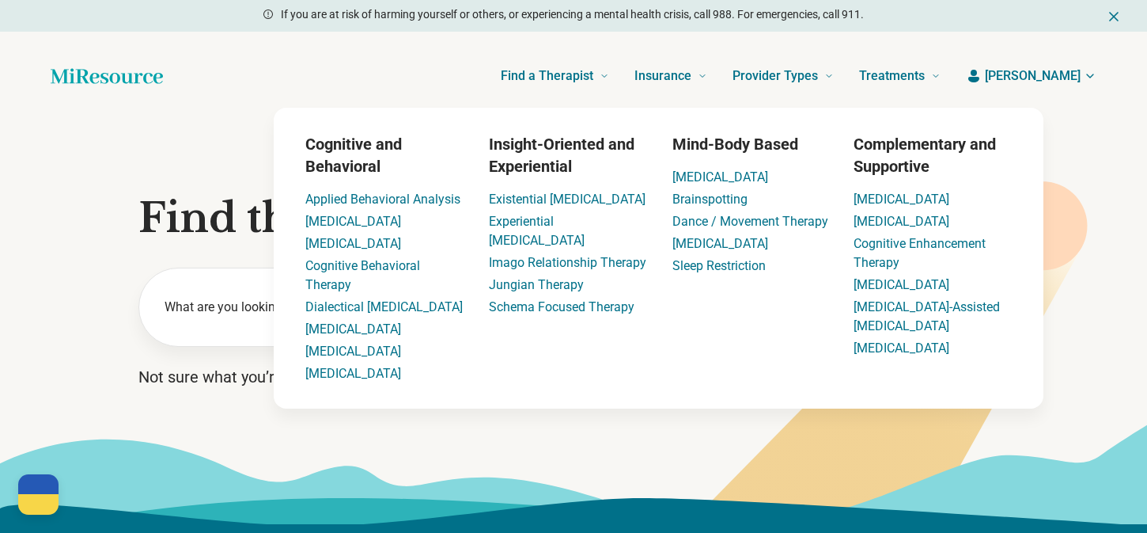
click at [982, 82] on icon "button" at bounding box center [974, 76] width 16 height 16
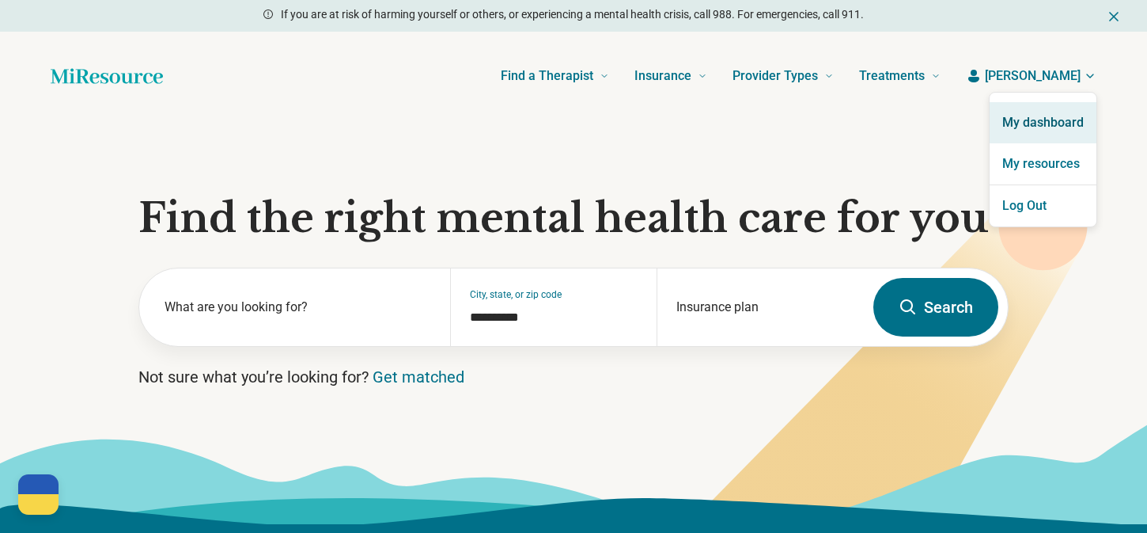
click at [1017, 124] on link "My dashboard" at bounding box center [1043, 122] width 107 height 41
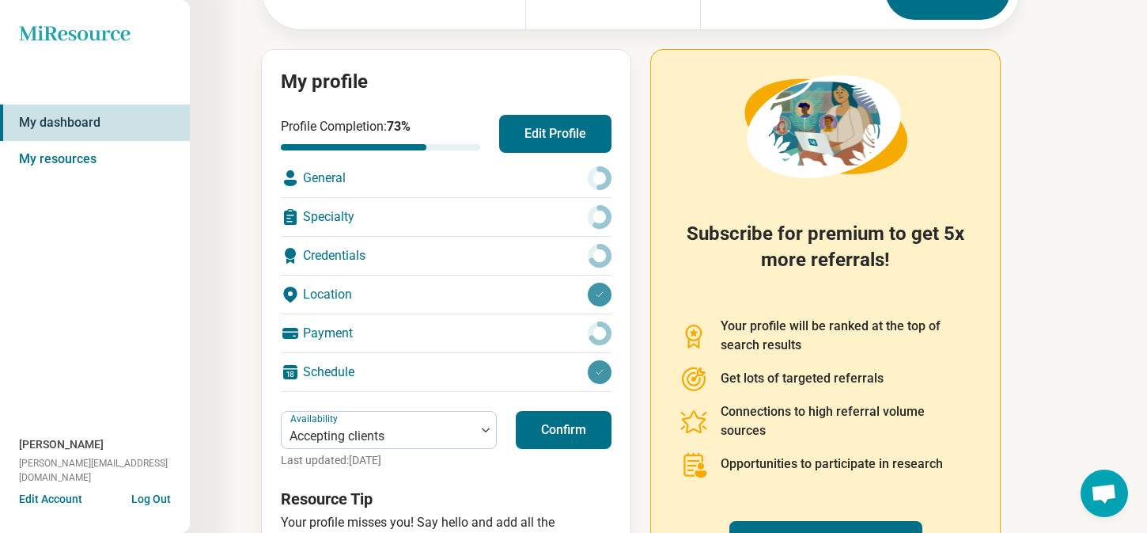
scroll to position [156, 0]
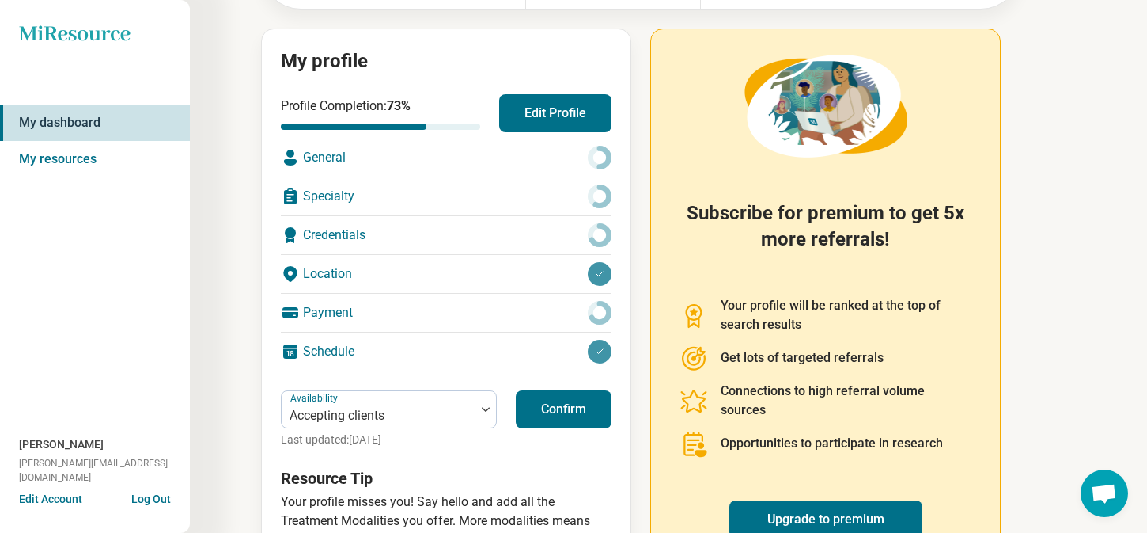
click at [324, 347] on div "Schedule" at bounding box center [446, 351] width 331 height 38
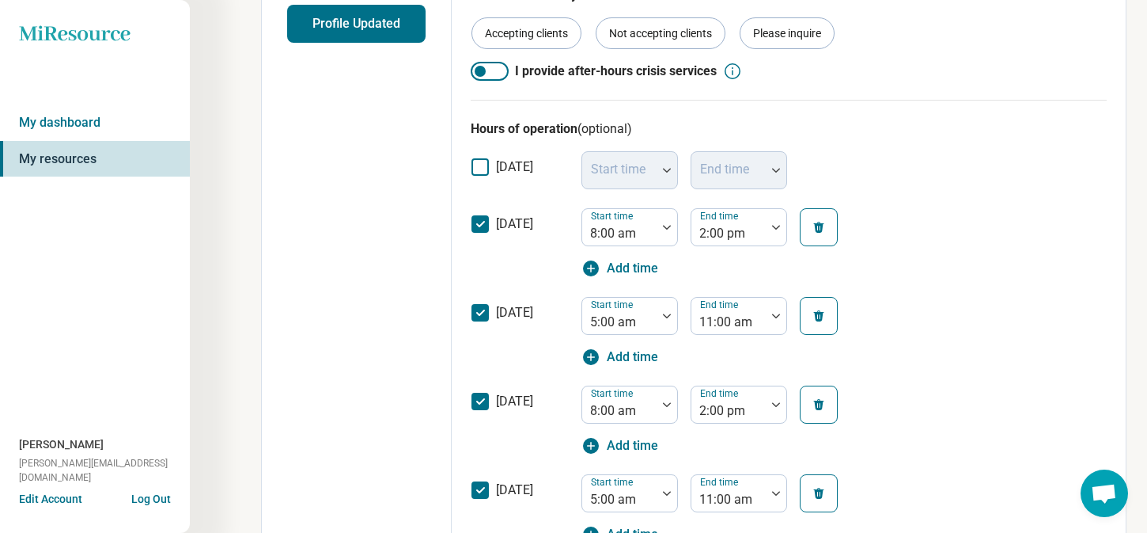
scroll to position [443, 0]
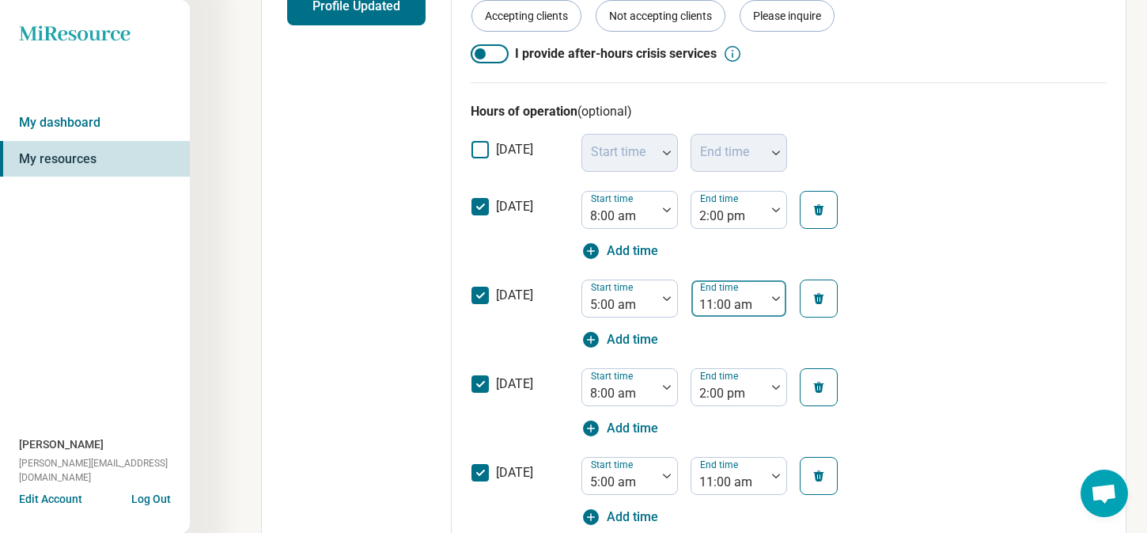
click at [736, 301] on div at bounding box center [729, 305] width 62 height 22
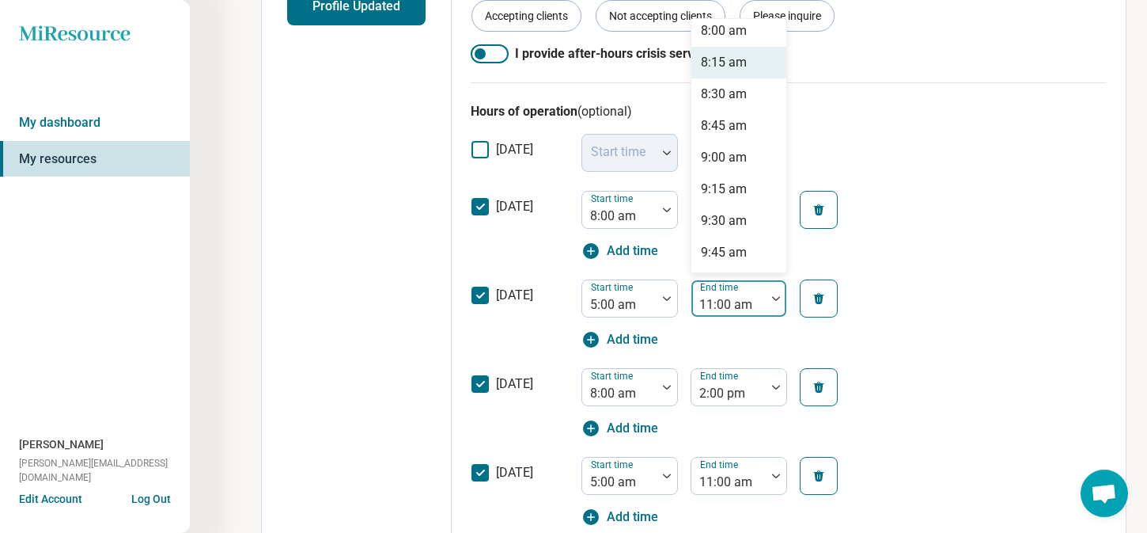
scroll to position [328, 0]
click at [740, 58] on div "8:00 am" at bounding box center [724, 58] width 46 height 19
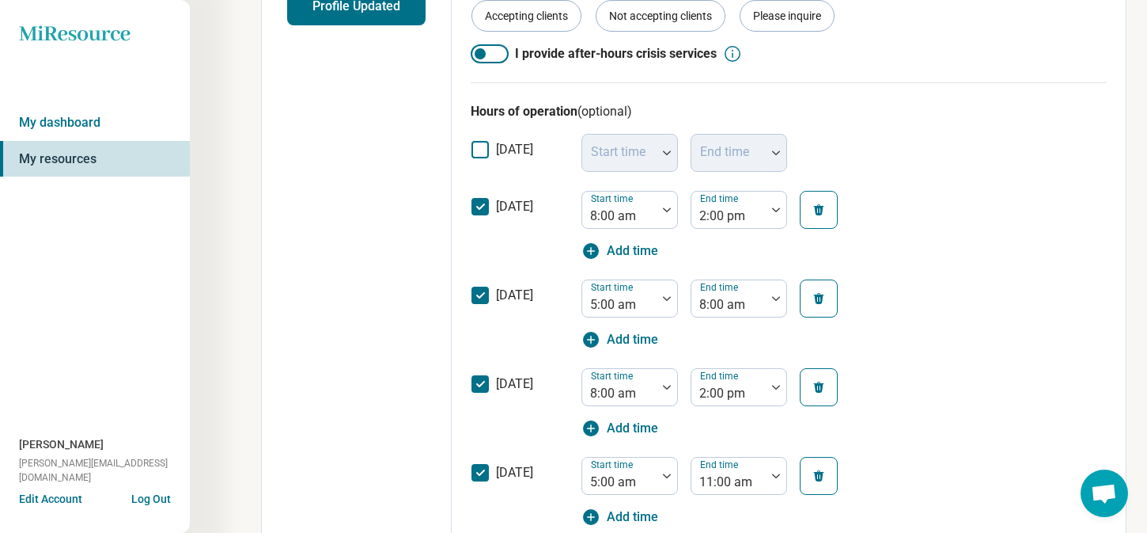
scroll to position [605, 0]
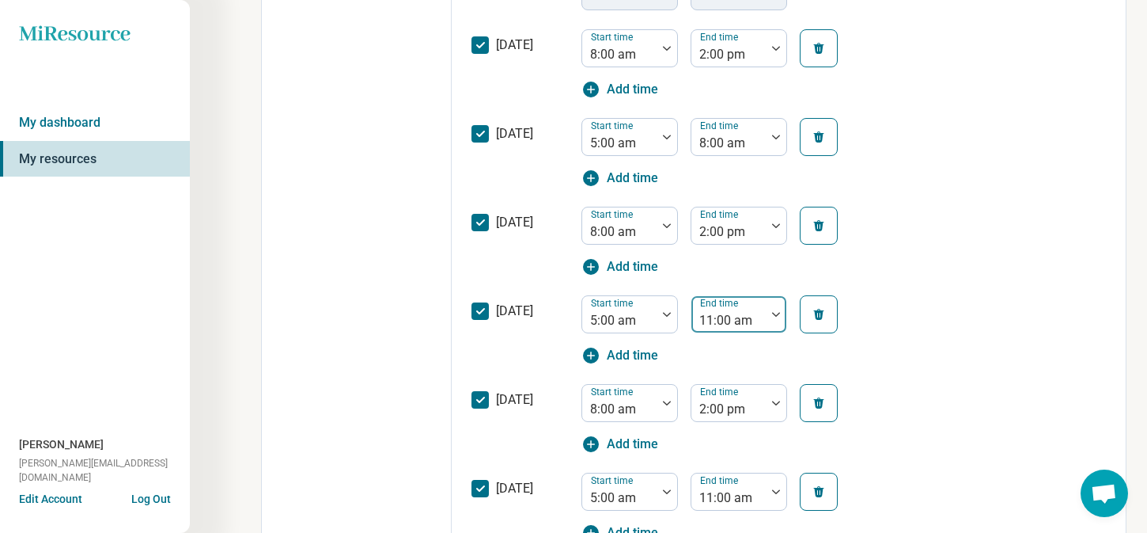
click at [724, 309] on label "End time" at bounding box center [720, 303] width 41 height 11
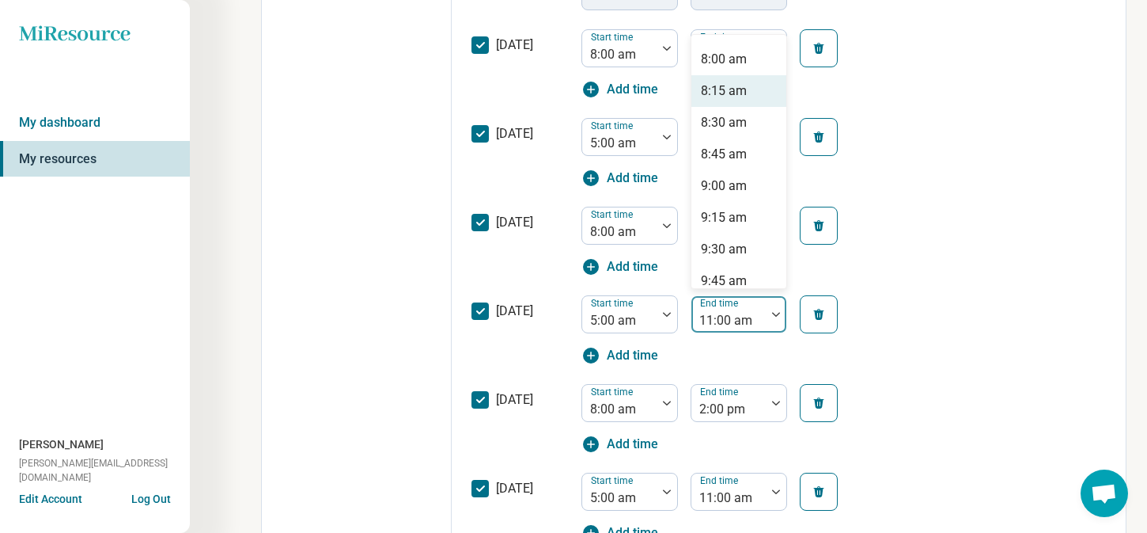
scroll to position [329, 0]
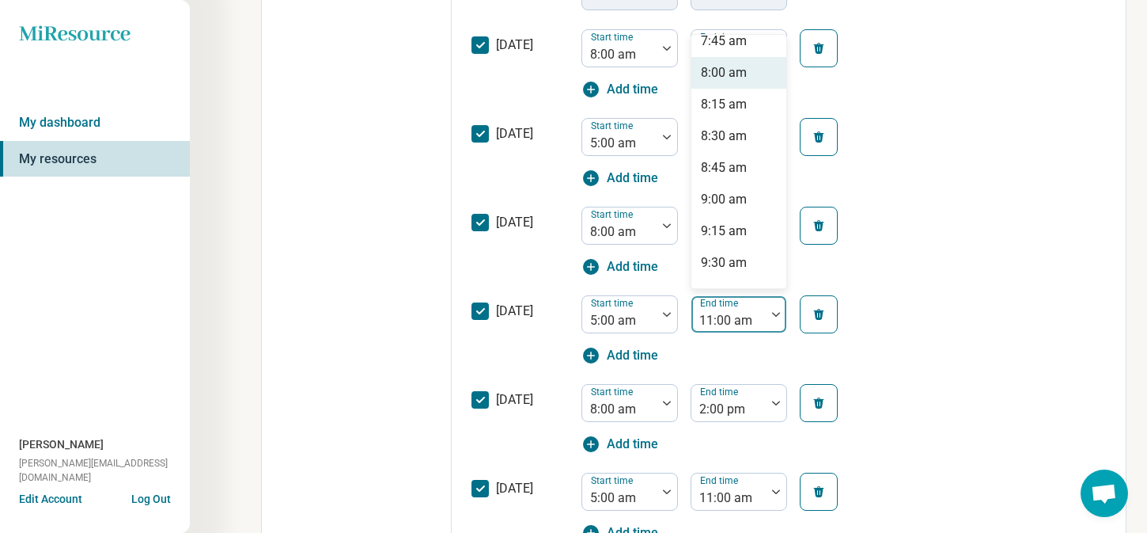
click at [724, 86] on div "8:00 am" at bounding box center [739, 73] width 95 height 32
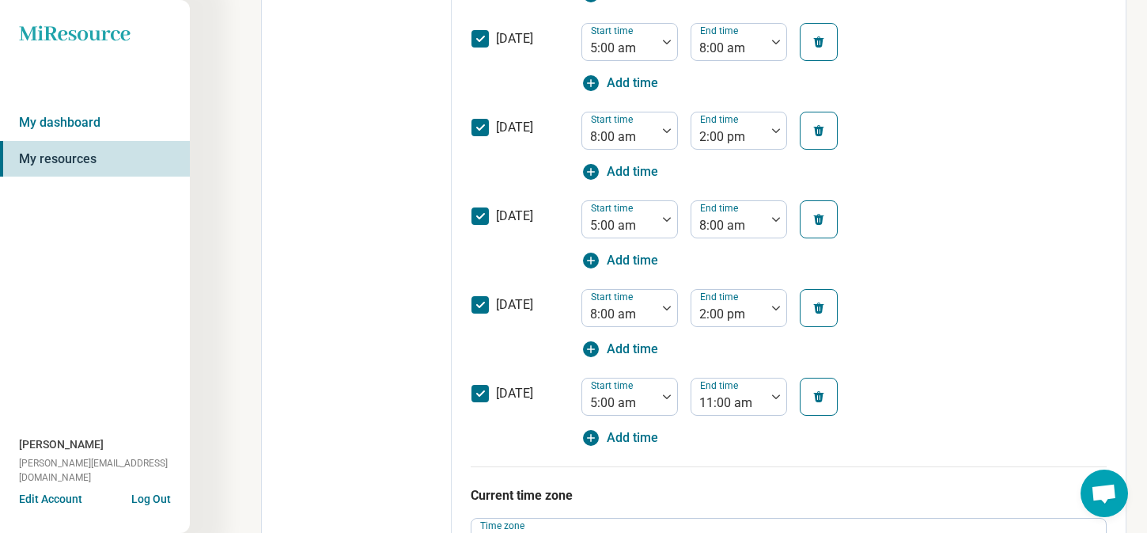
scroll to position [696, 0]
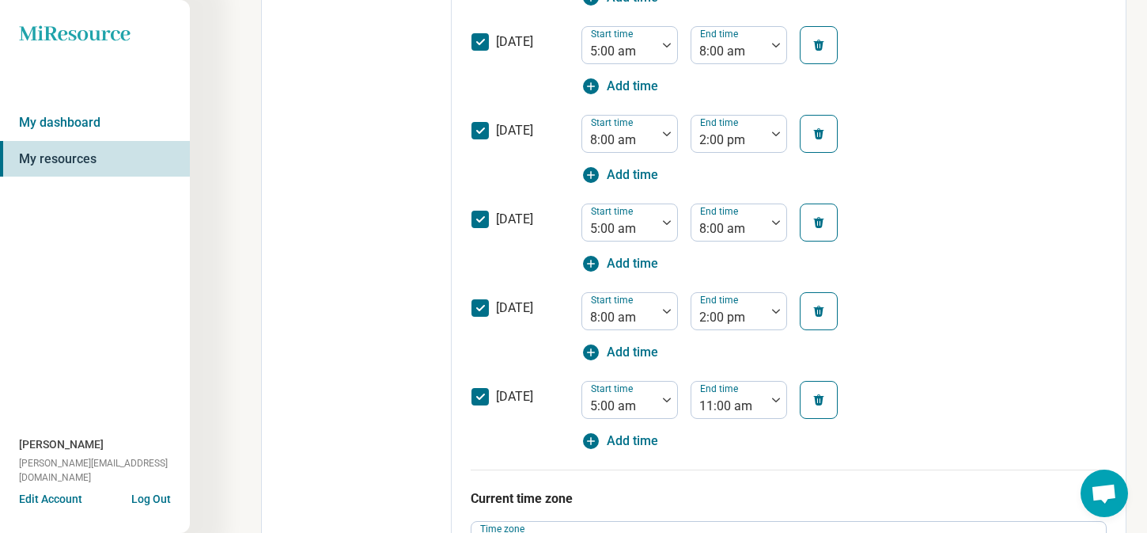
click at [482, 303] on icon at bounding box center [480, 307] width 17 height 17
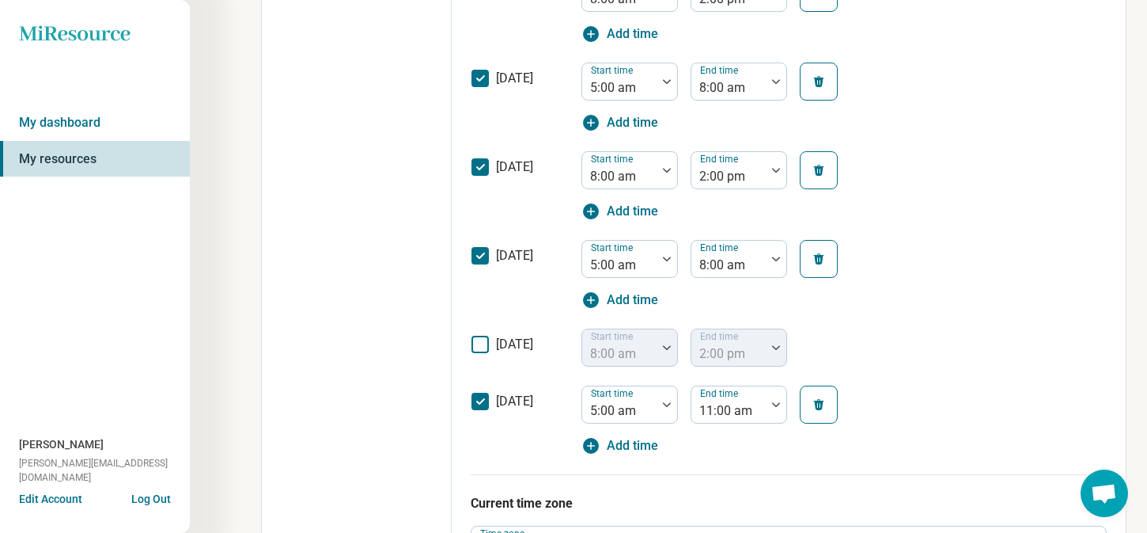
scroll to position [678, 0]
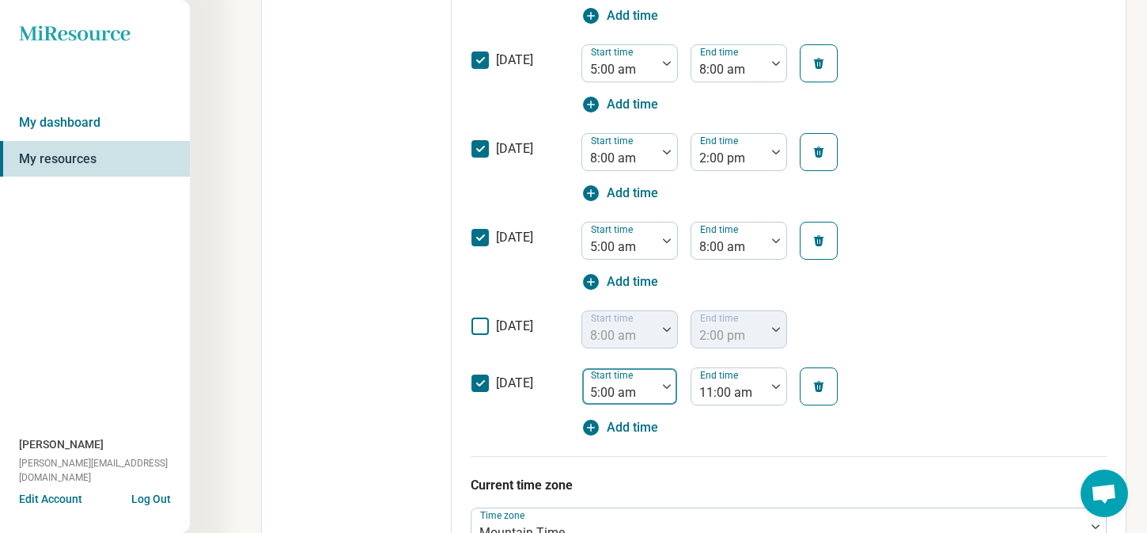
click at [641, 394] on div at bounding box center [620, 392] width 62 height 22
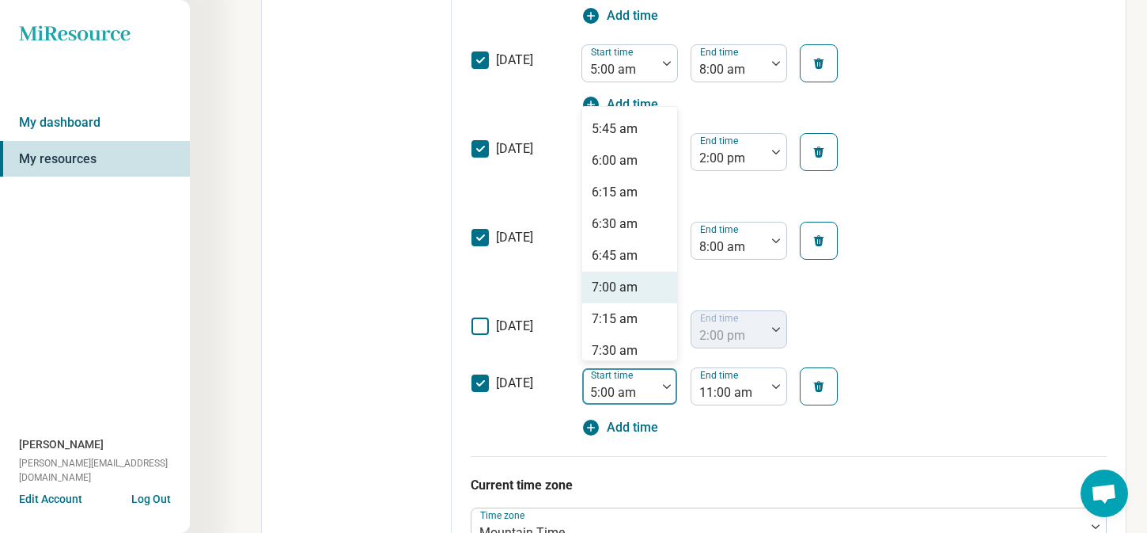
scroll to position [825, 0]
click at [626, 310] on div "8:00 am" at bounding box center [615, 314] width 46 height 19
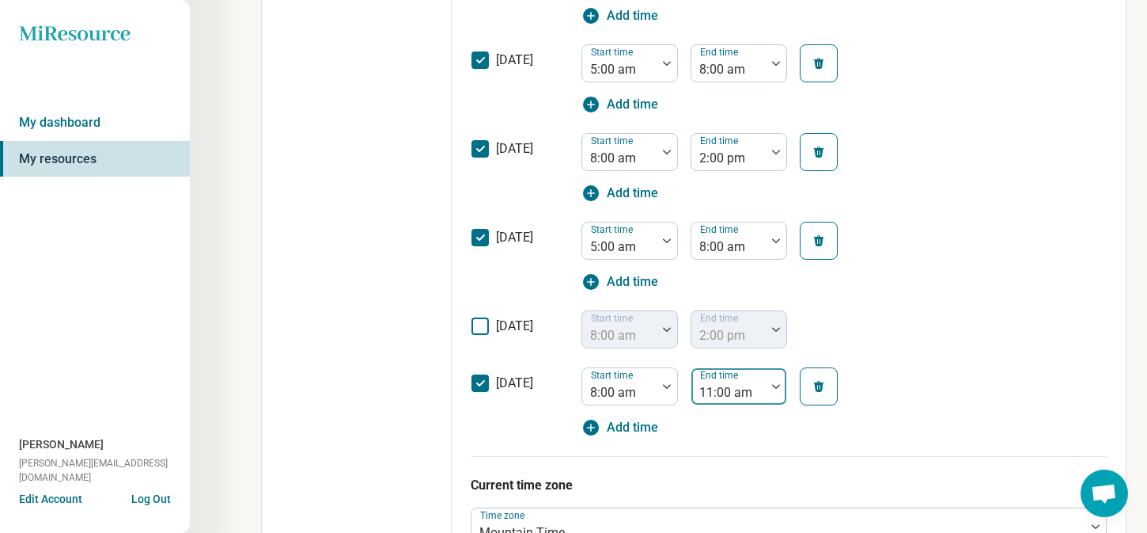
click at [728, 374] on label "End time" at bounding box center [720, 375] width 41 height 11
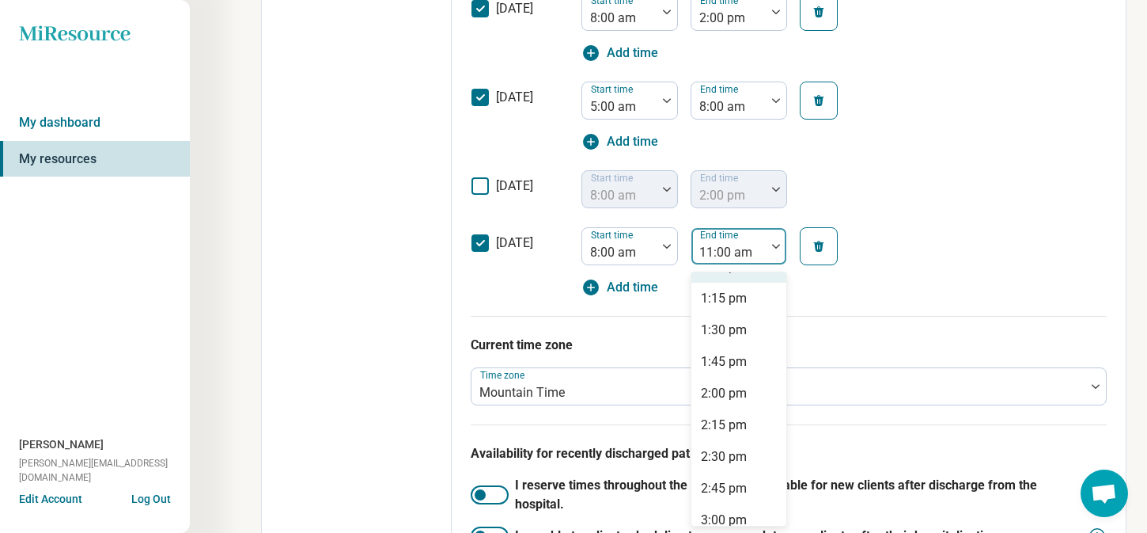
scroll to position [622, 0]
click at [733, 404] on div "2:00 pm" at bounding box center [724, 397] width 46 height 19
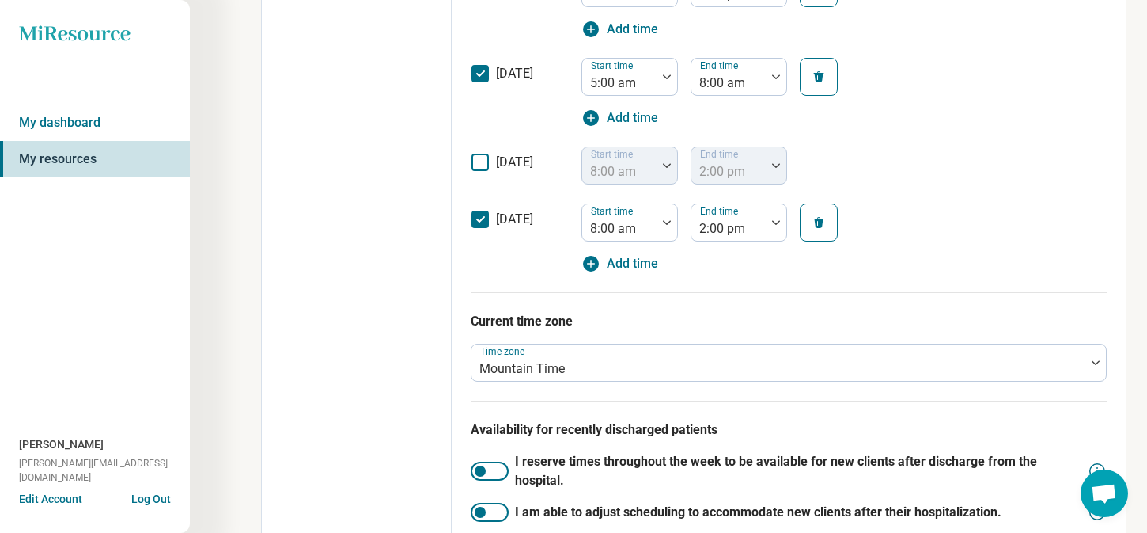
scroll to position [914, 0]
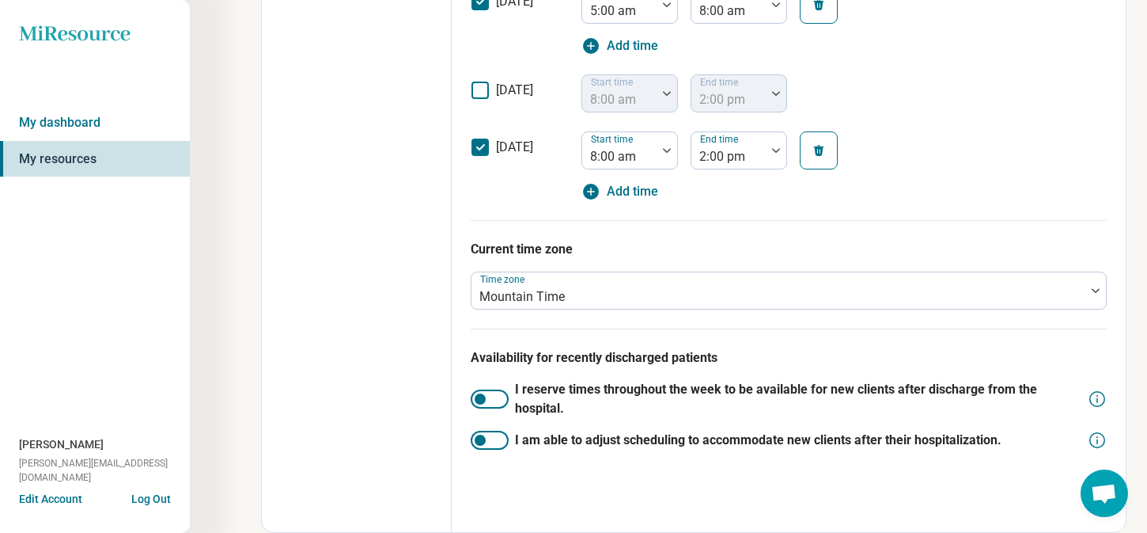
click at [1090, 439] on icon at bounding box center [1098, 440] width 16 height 16
click at [1093, 437] on icon at bounding box center [1097, 439] width 19 height 19
click at [495, 437] on div at bounding box center [490, 439] width 38 height 19
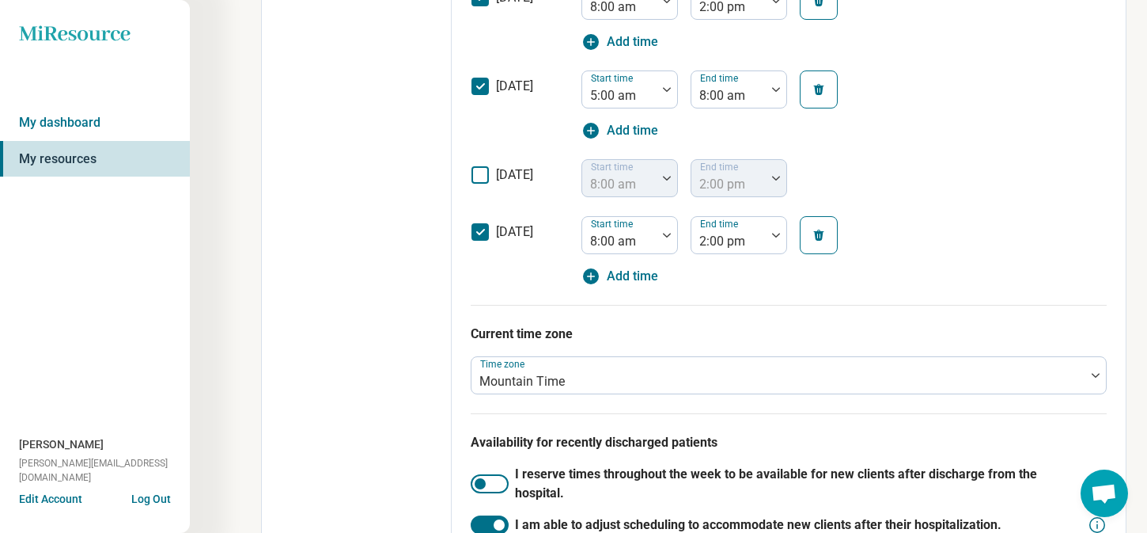
scroll to position [916, 0]
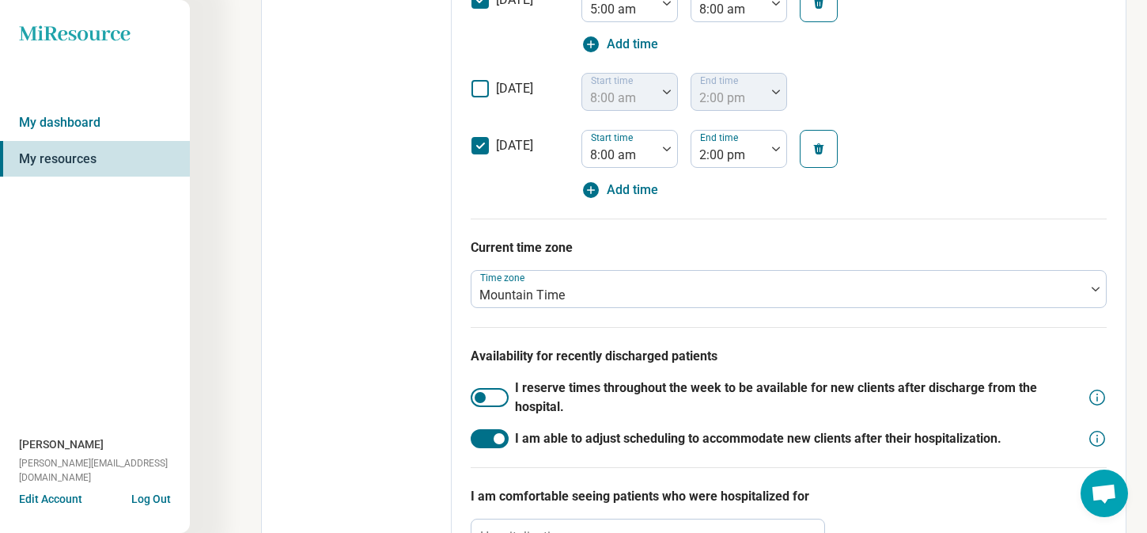
click at [1091, 398] on icon at bounding box center [1097, 397] width 19 height 19
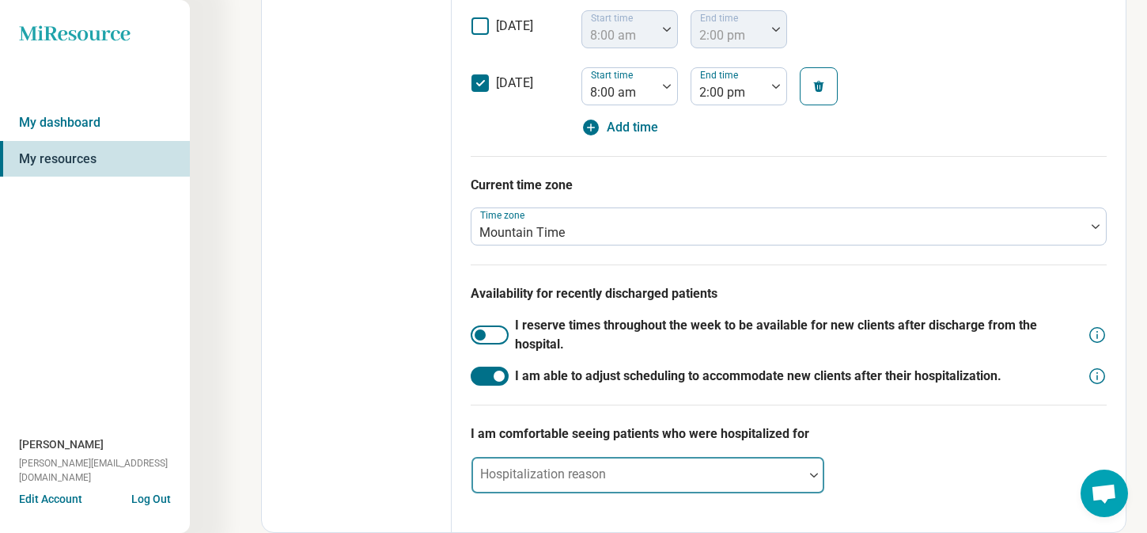
click at [688, 483] on div at bounding box center [638, 481] width 320 height 22
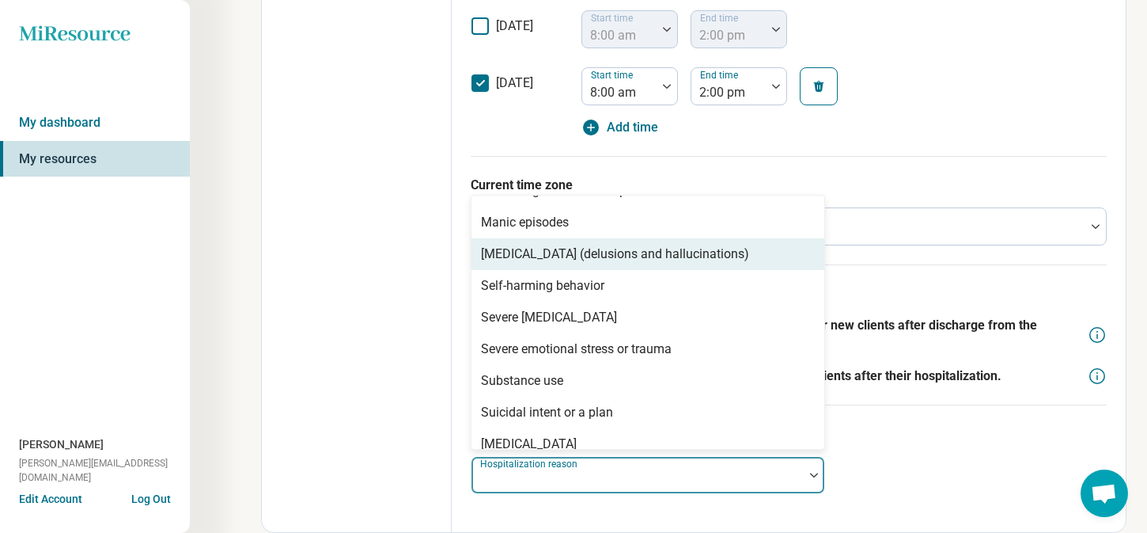
scroll to position [0, 0]
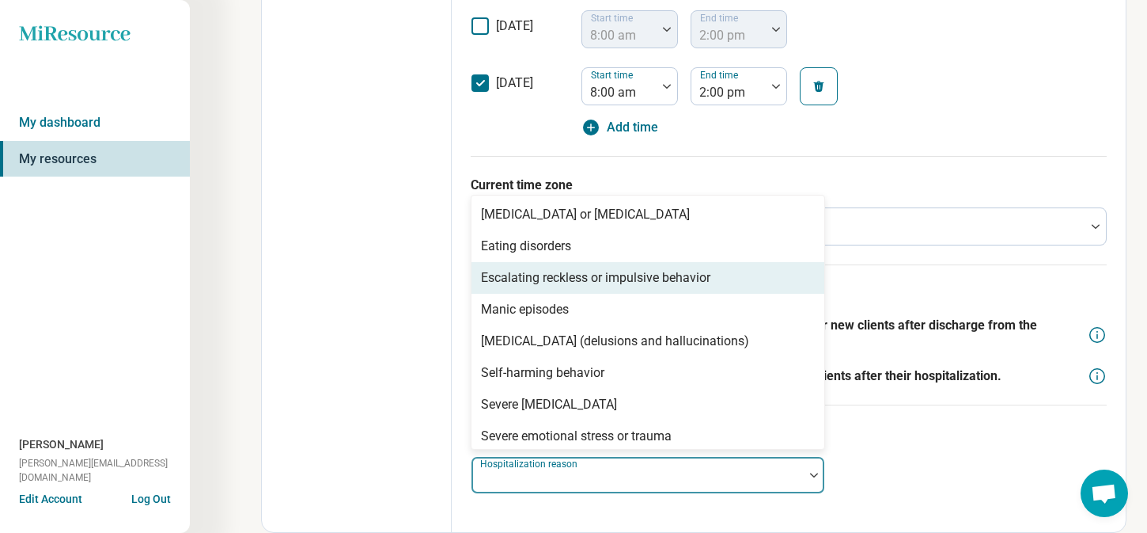
click at [671, 283] on div "Escalating reckless or impulsive behavior" at bounding box center [595, 277] width 229 height 19
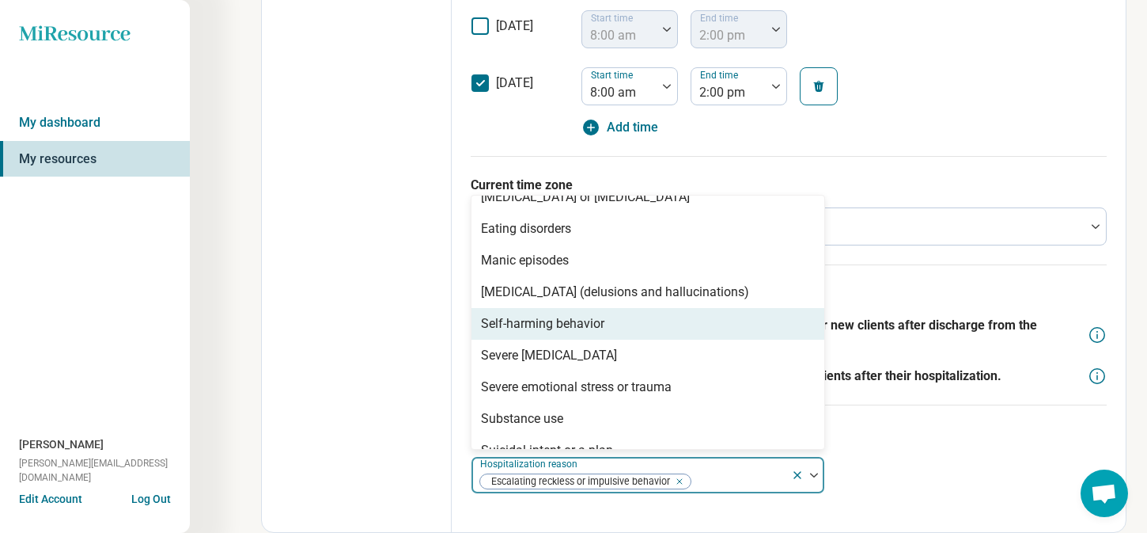
scroll to position [16, 0]
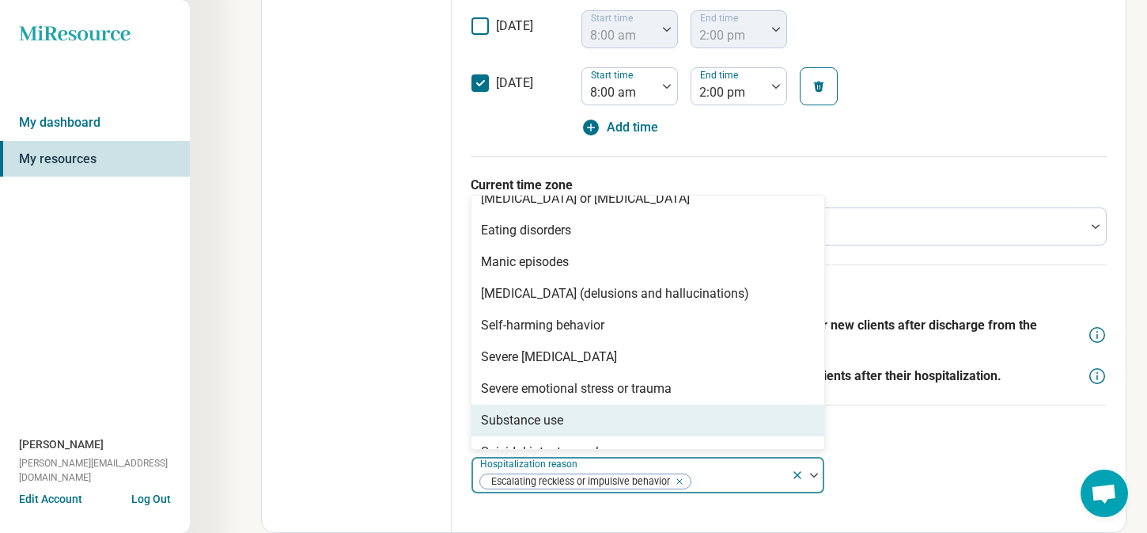
click at [640, 415] on div "Substance use" at bounding box center [648, 420] width 353 height 32
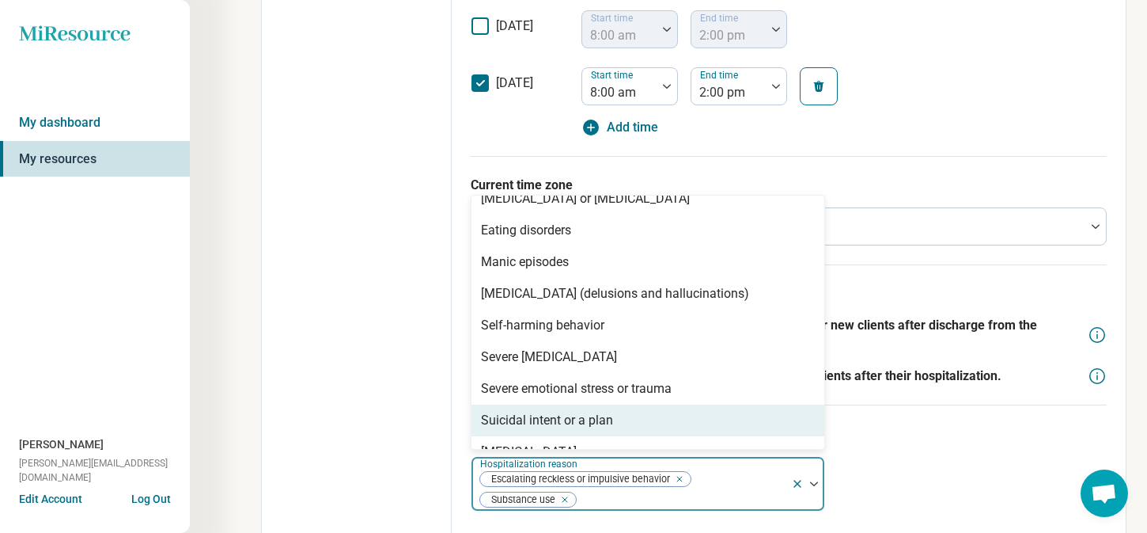
click at [602, 420] on div "Suicidal intent or a plan" at bounding box center [547, 420] width 132 height 19
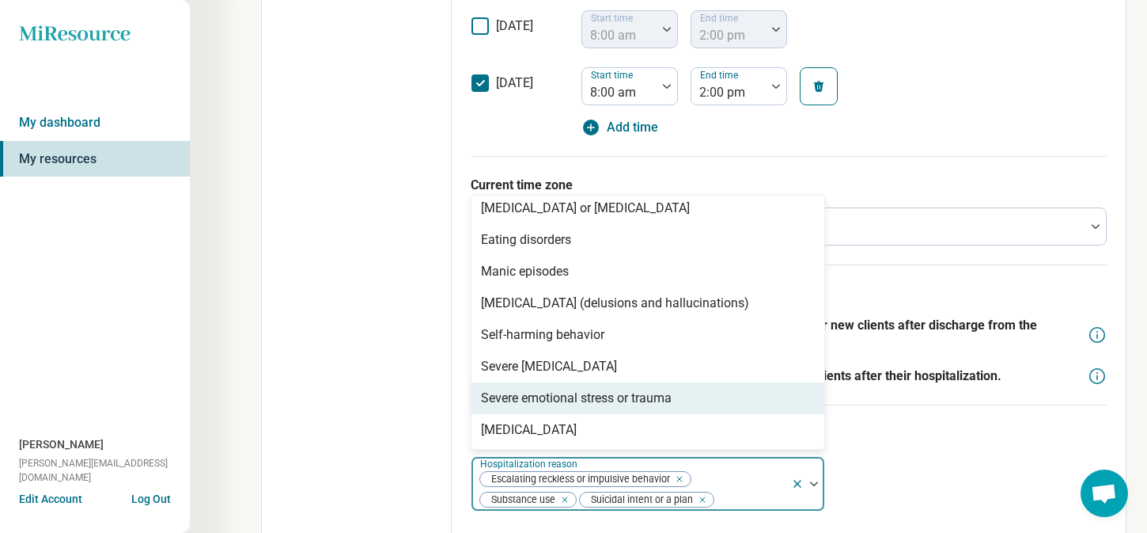
click at [638, 400] on div "Severe emotional stress or trauma" at bounding box center [576, 398] width 191 height 19
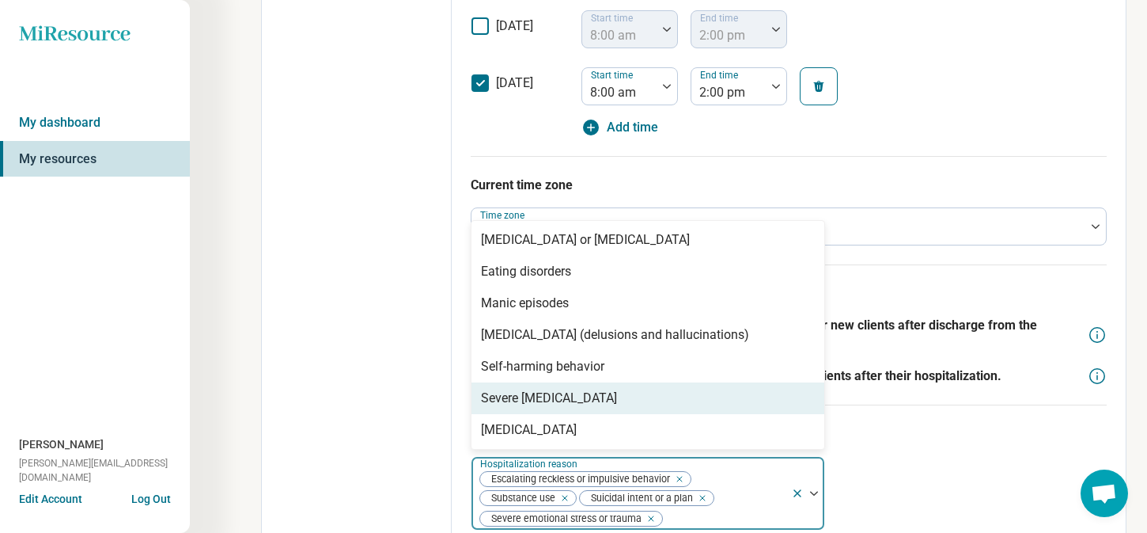
click at [610, 402] on div "Severe [MEDICAL_DATA]" at bounding box center [648, 398] width 353 height 32
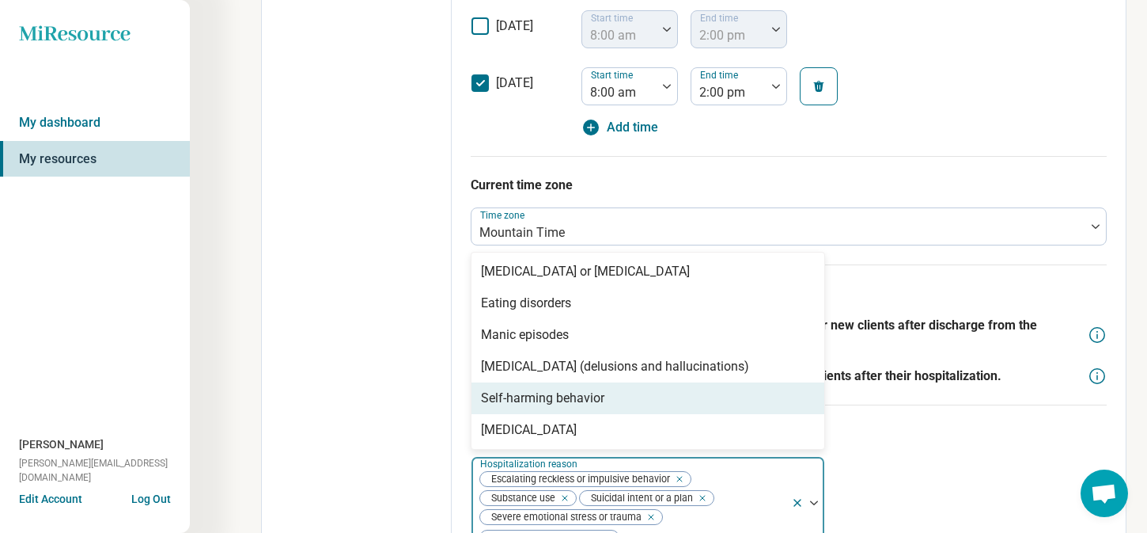
click at [574, 393] on div "Self-harming behavior" at bounding box center [542, 398] width 123 height 19
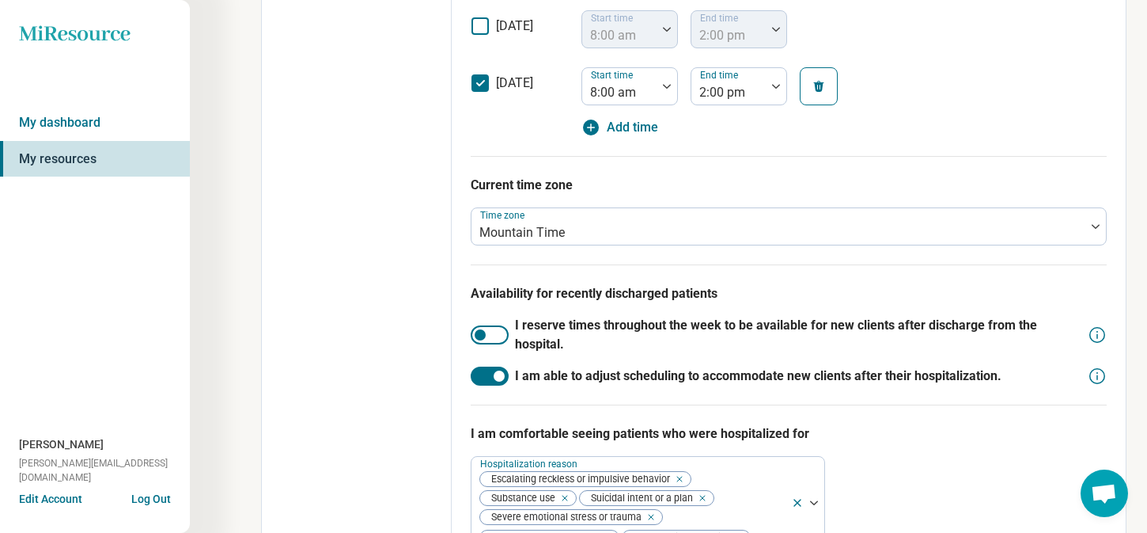
click at [889, 475] on div "I am comfortable seeing patients who were hospitalized for Hospitalization reas…" at bounding box center [789, 486] width 636 height 164
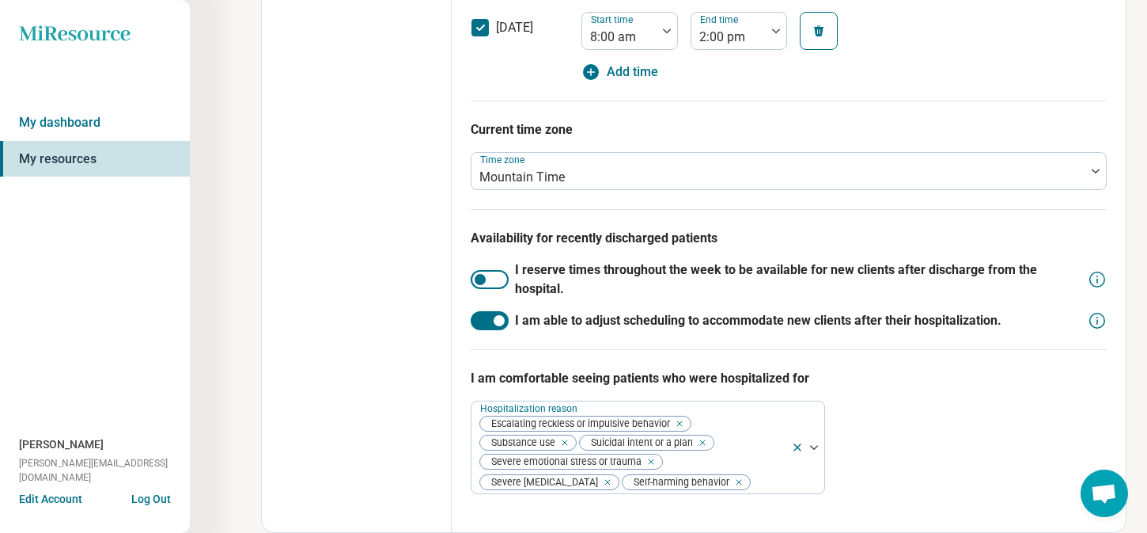
click at [482, 278] on div at bounding box center [480, 279] width 11 height 11
click at [490, 279] on div at bounding box center [490, 279] width 38 height 19
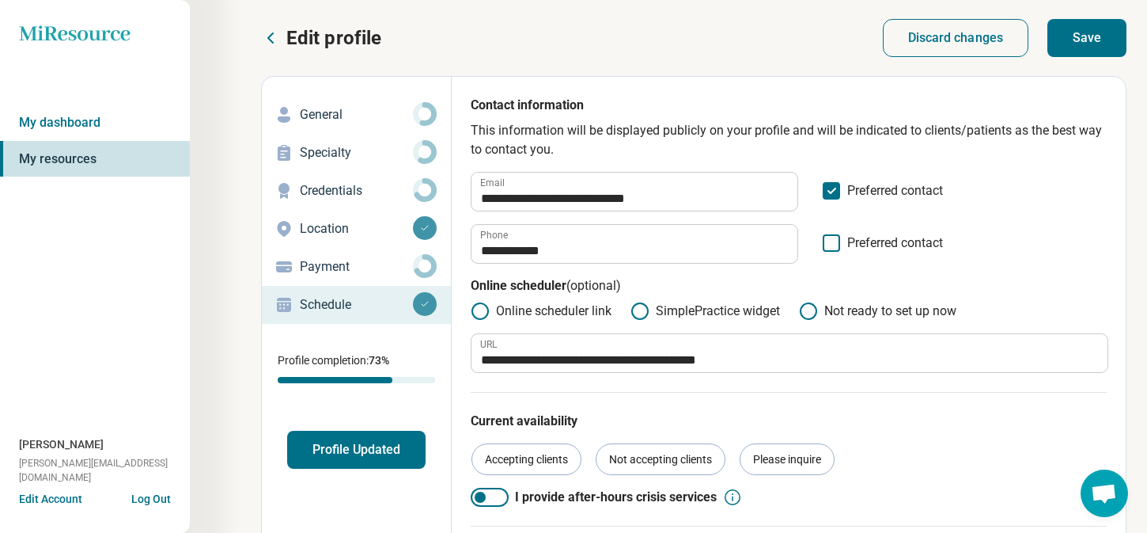
click at [1090, 43] on button "Save" at bounding box center [1087, 38] width 79 height 38
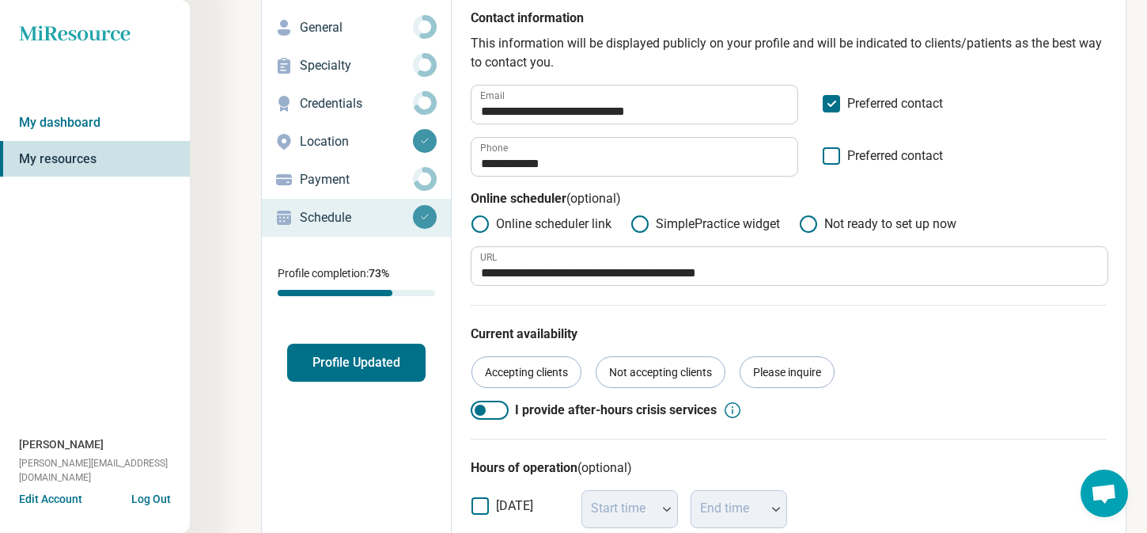
click at [369, 344] on button "Profile Updated" at bounding box center [356, 362] width 138 height 38
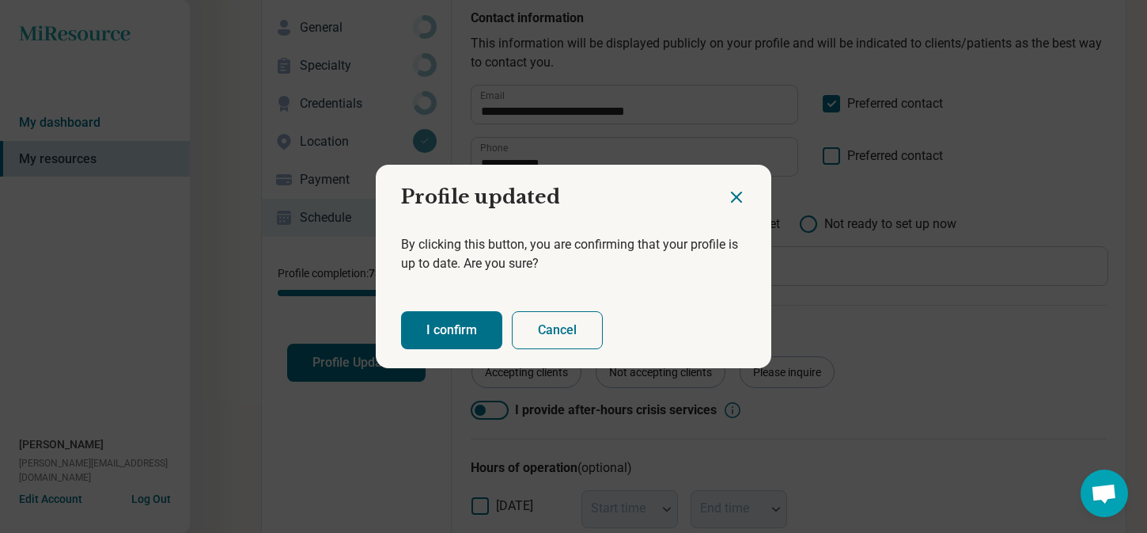
click at [463, 323] on button "I confirm" at bounding box center [451, 330] width 101 height 38
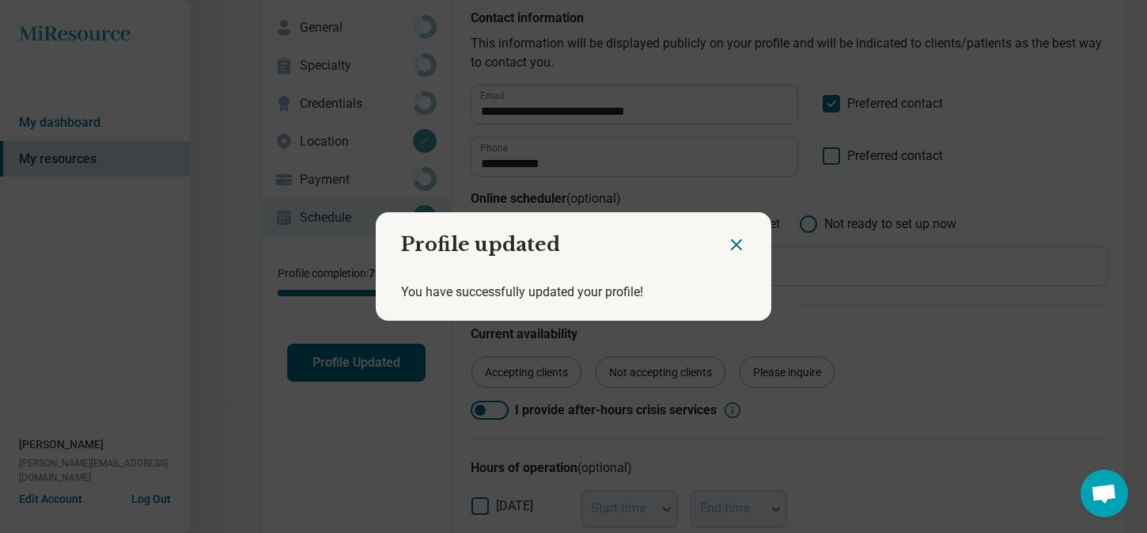
click at [735, 237] on icon "Close dialog" at bounding box center [736, 244] width 19 height 19
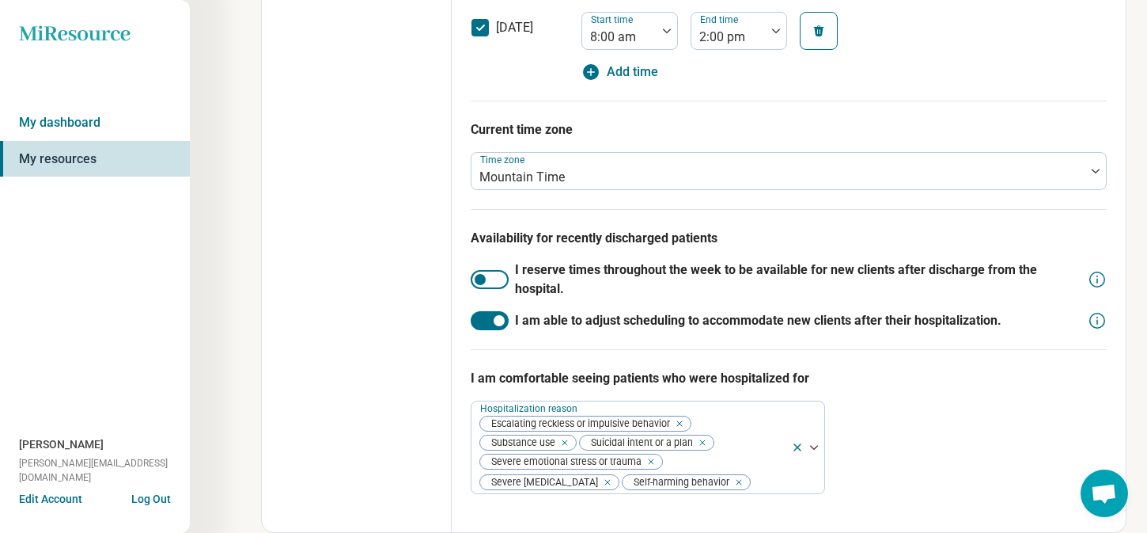
scroll to position [0, 0]
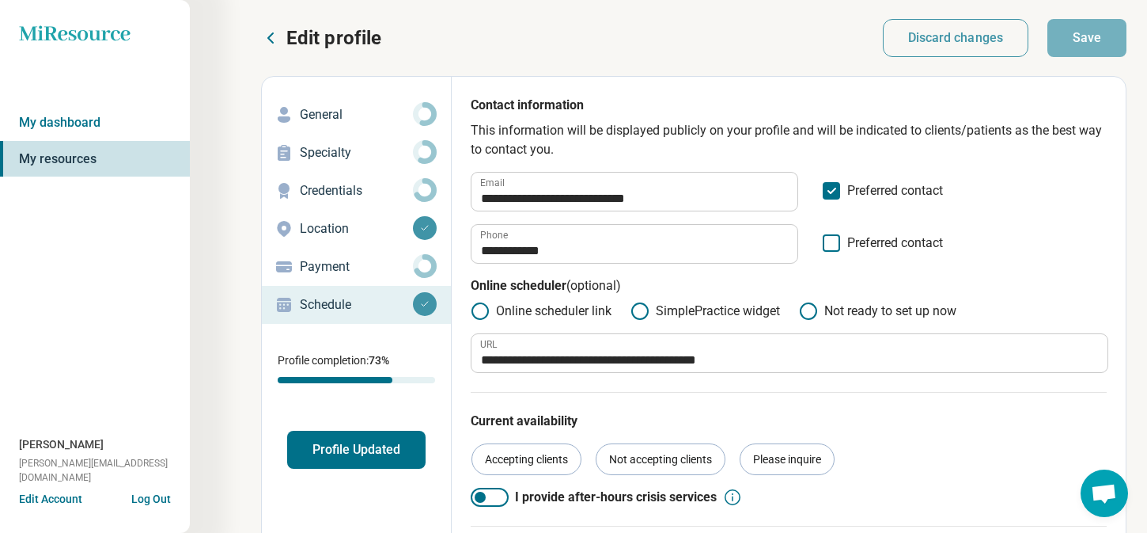
click at [385, 452] on button "Profile Updated" at bounding box center [356, 449] width 138 height 38
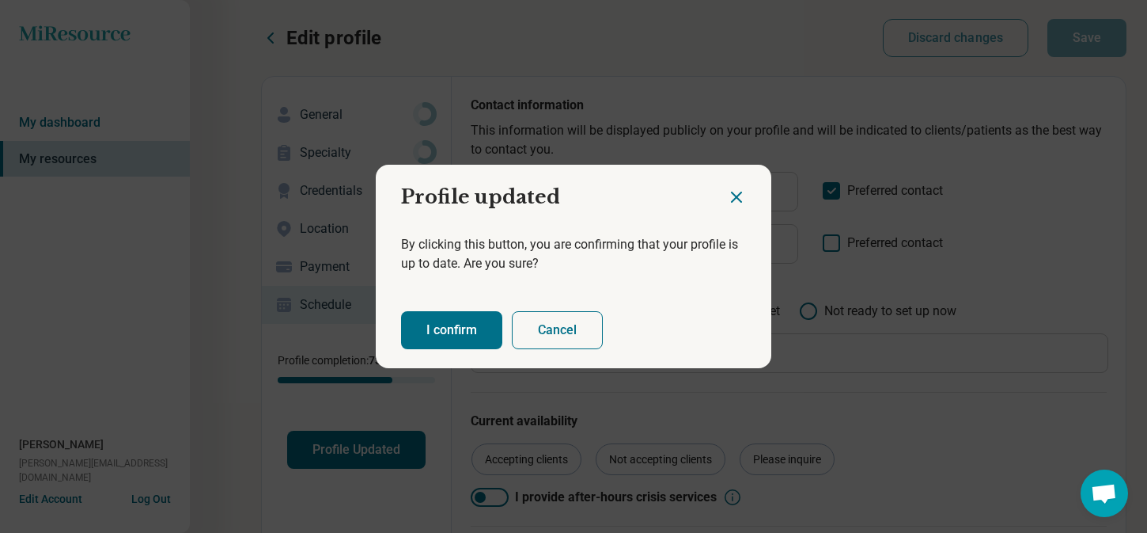
click at [453, 339] on button "I confirm" at bounding box center [451, 330] width 101 height 38
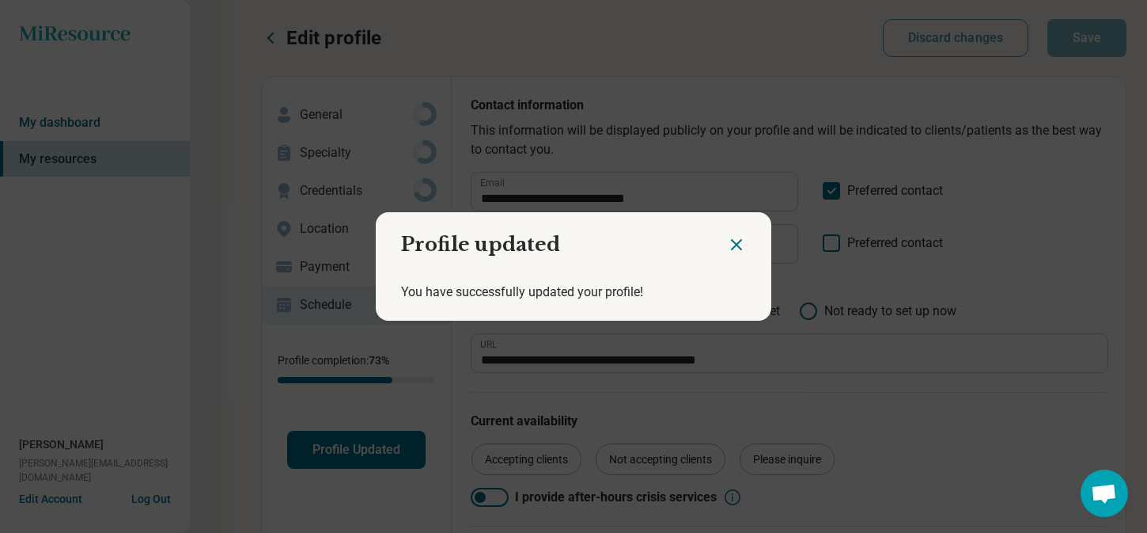
click at [751, 241] on div at bounding box center [749, 238] width 44 height 52
click at [752, 238] on div at bounding box center [749, 238] width 44 height 52
click at [724, 239] on h2 "Profile updated" at bounding box center [551, 238] width 351 height 52
click at [737, 244] on icon "Close dialog" at bounding box center [736, 244] width 9 height 9
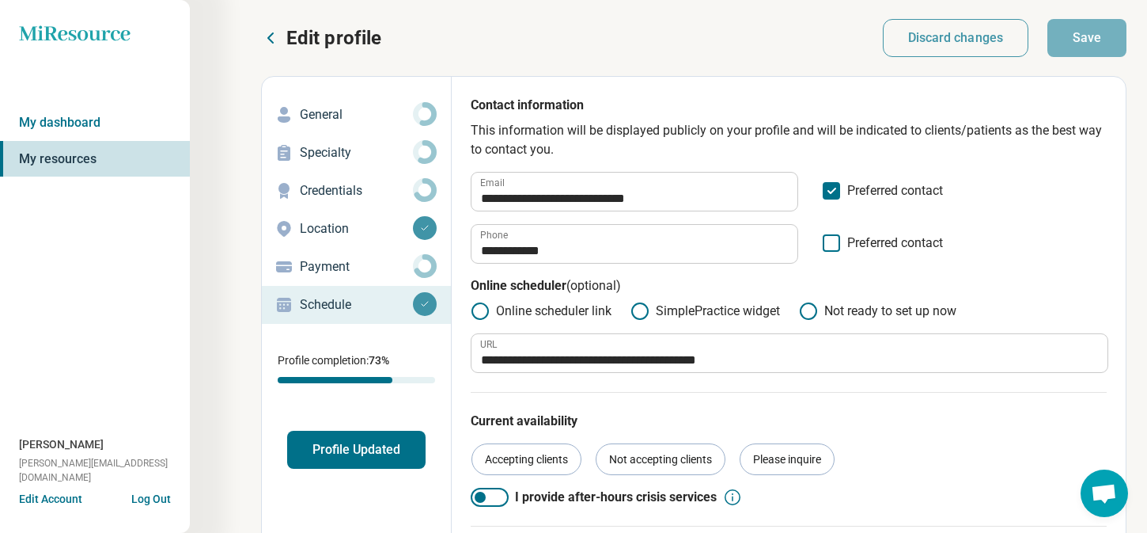
click at [358, 245] on link "Location" at bounding box center [356, 229] width 189 height 38
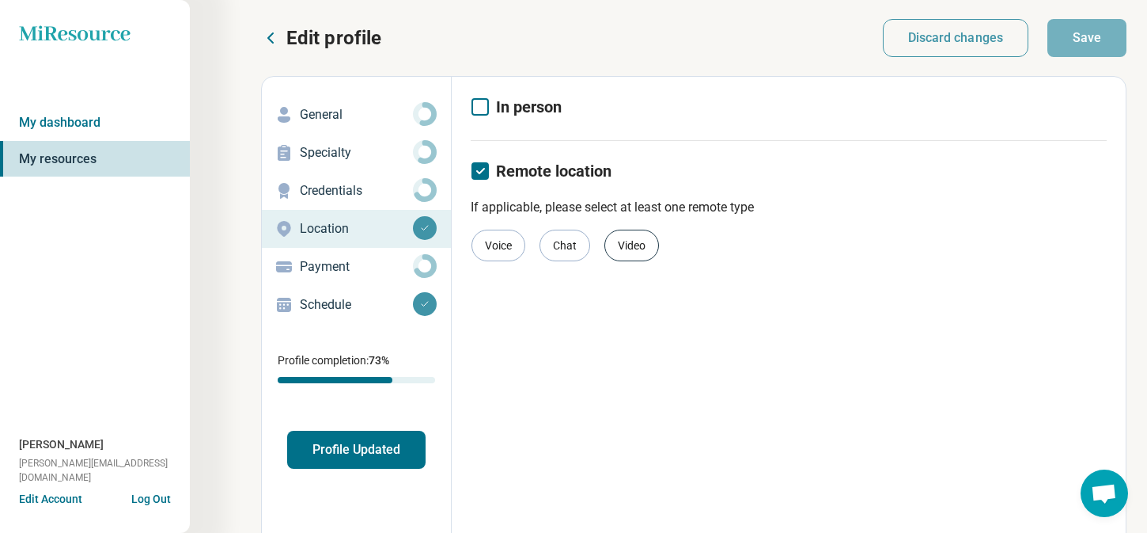
scroll to position [113, 0]
